Goal: Task Accomplishment & Management: Use online tool/utility

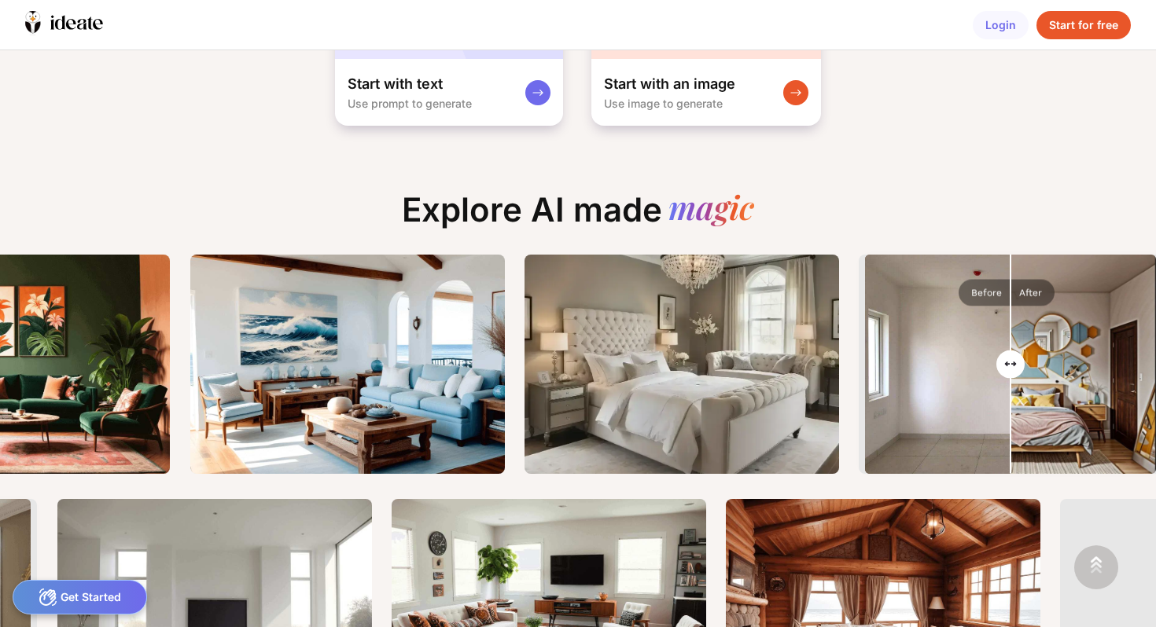
click at [974, 164] on div "Turn your ideas into Designs instantly Start with text Use prompt to generate S…" at bounding box center [578, 338] width 1156 height 577
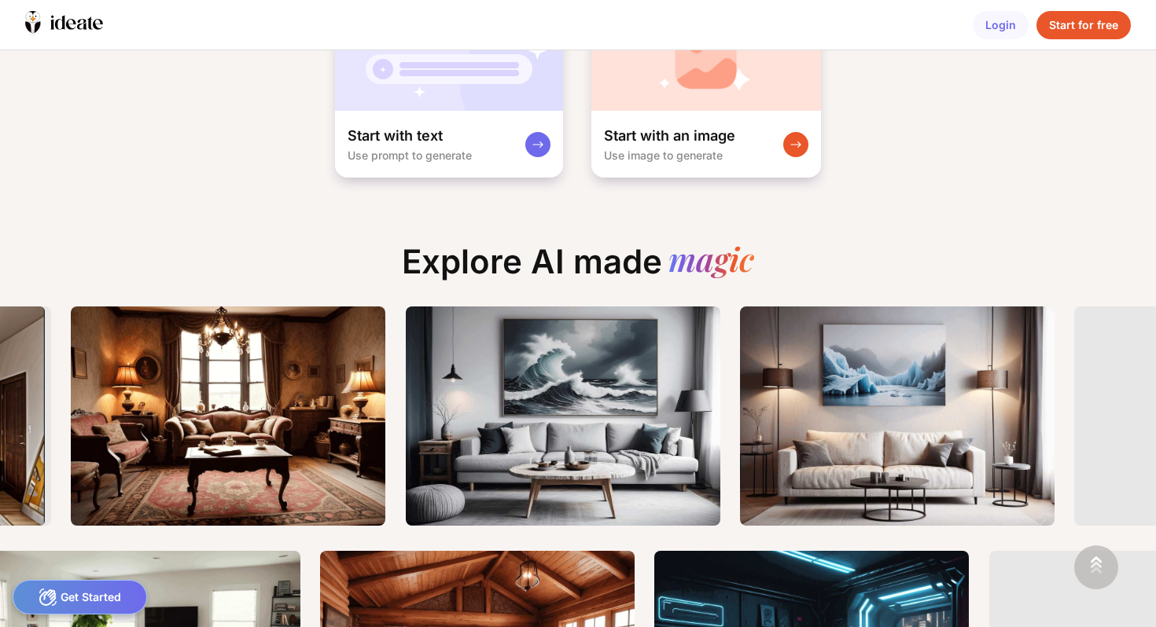
click at [1094, 26] on div "Start for free" at bounding box center [1083, 25] width 94 height 28
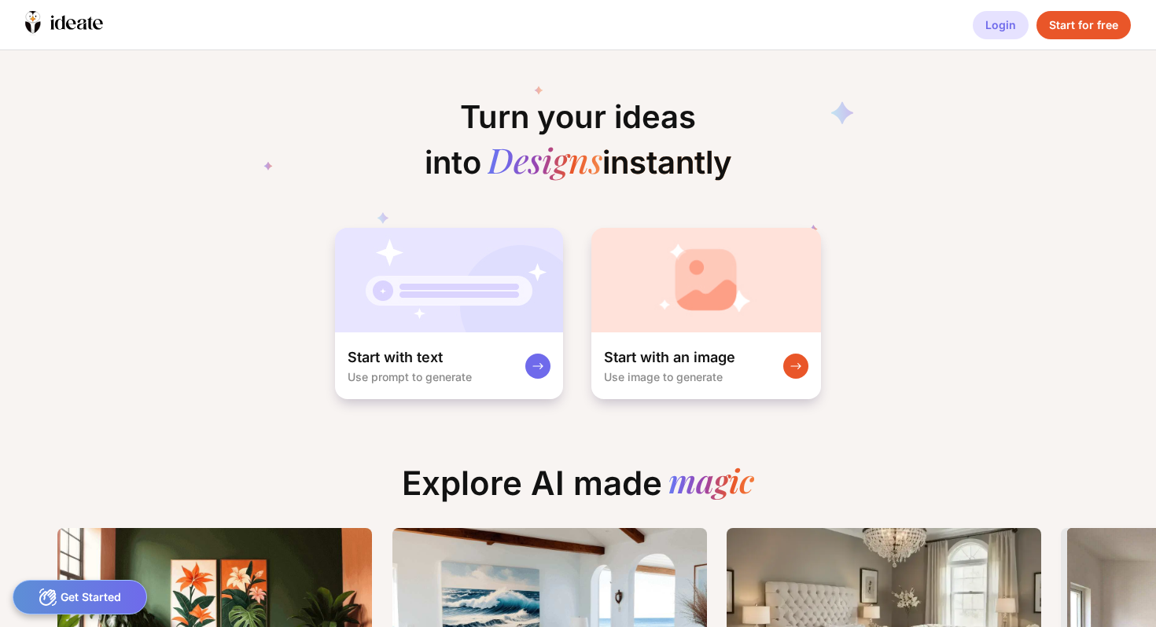
click at [1003, 18] on div "Login" at bounding box center [1000, 25] width 56 height 28
